Goal: Find specific page/section: Find specific page/section

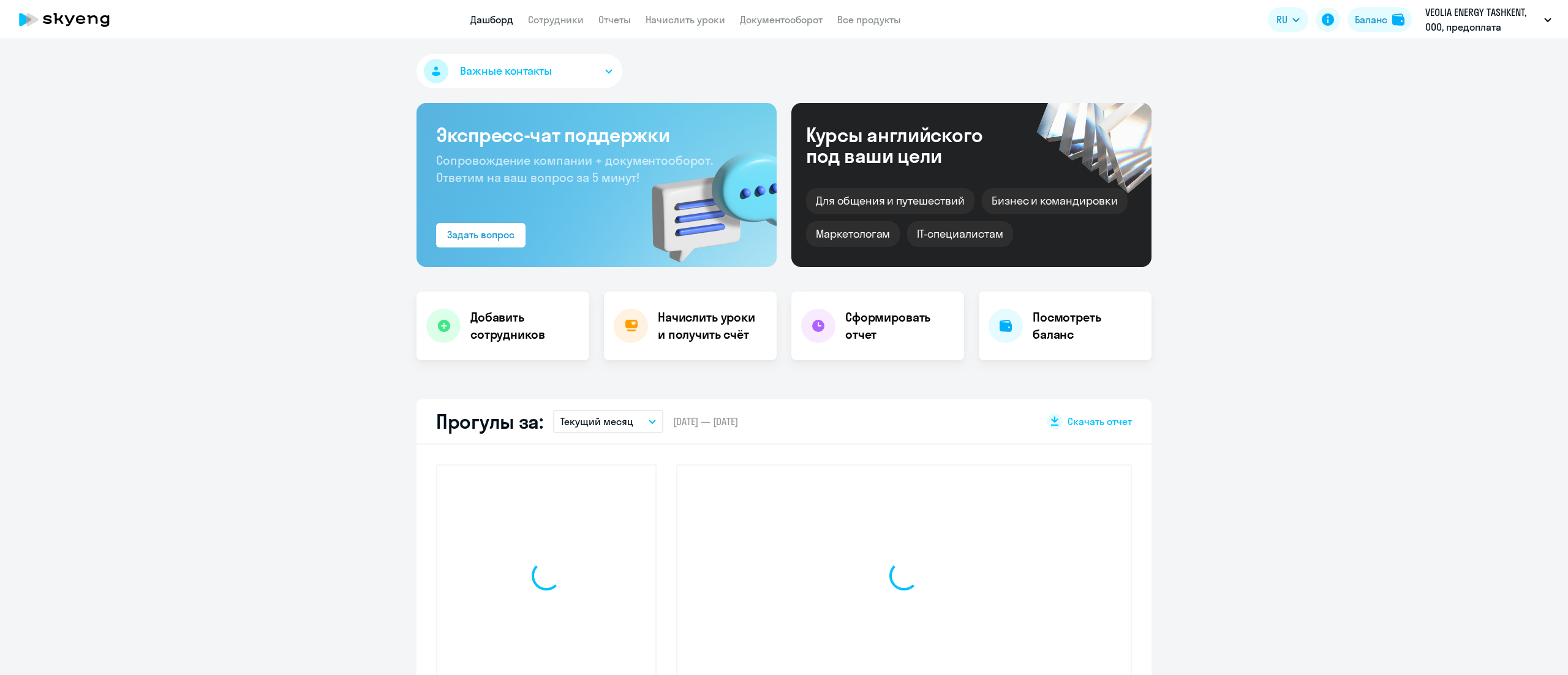
select select "30"
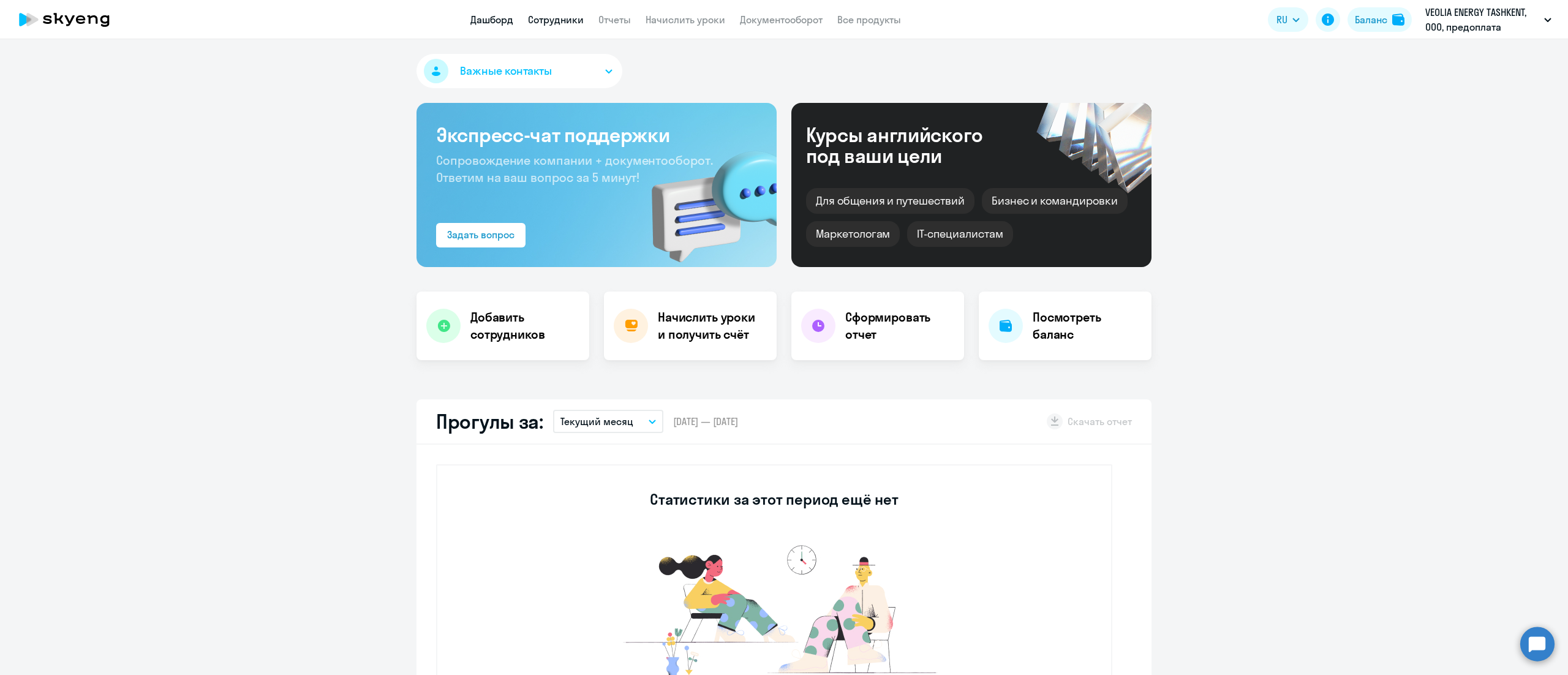
click at [571, 24] on link "Сотрудники" at bounding box center [556, 19] width 56 height 13
select select "30"
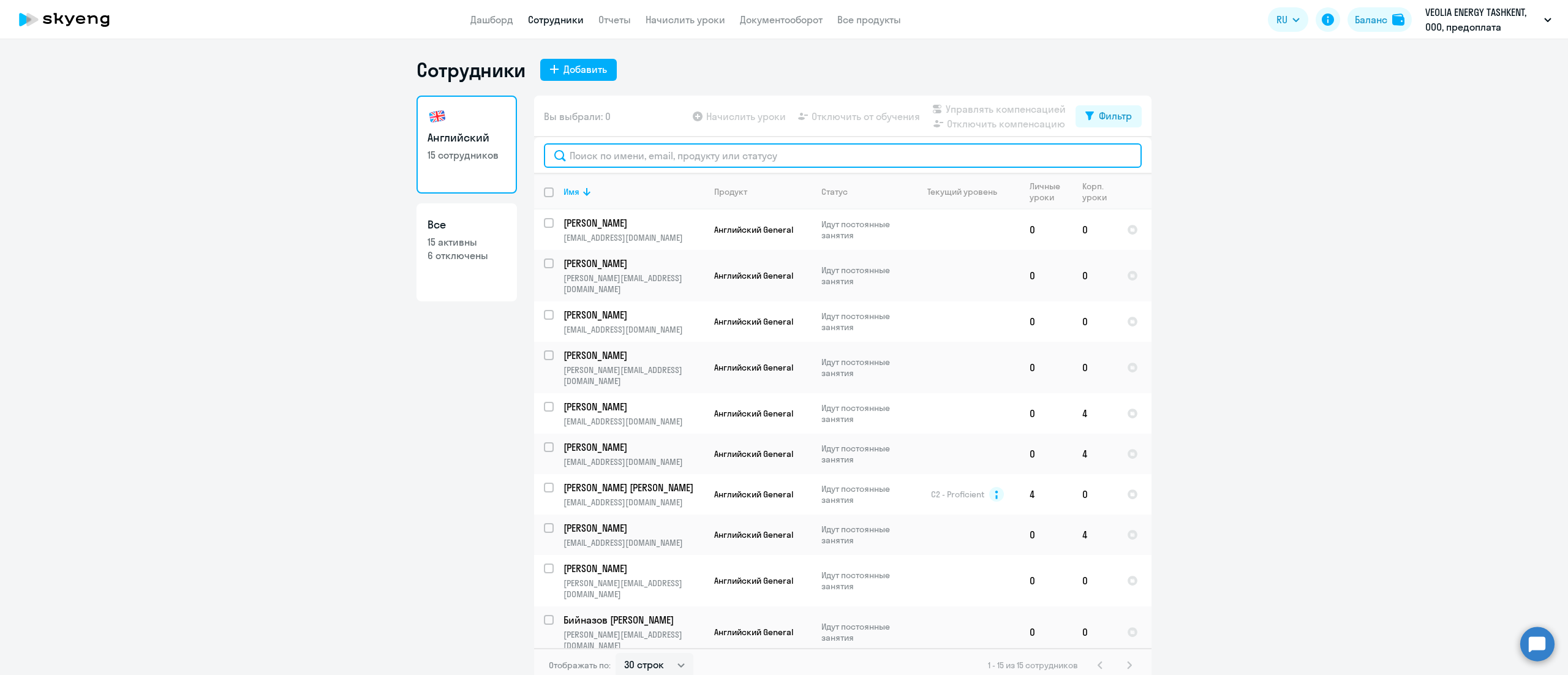
click at [654, 155] on input "text" at bounding box center [843, 155] width 598 height 24
paste input "[PERSON_NAME]"
type input "[PERSON_NAME]"
